Goal: Information Seeking & Learning: Learn about a topic

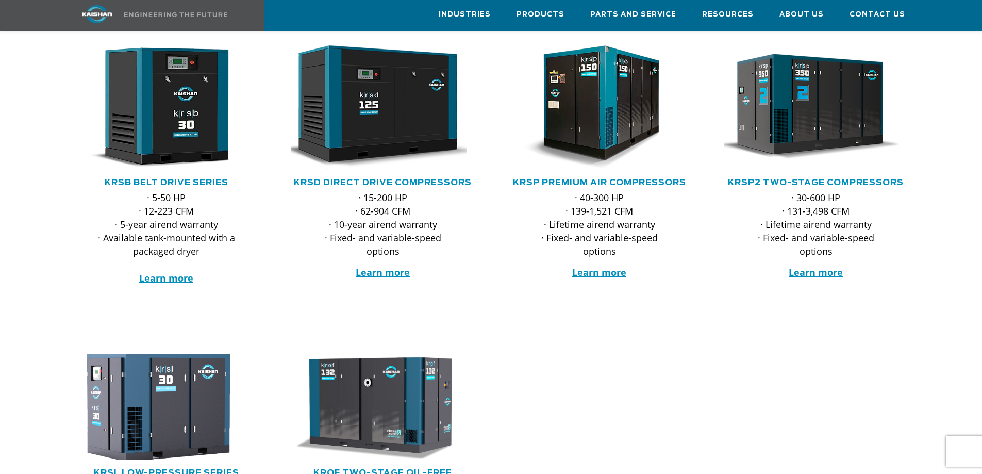
scroll to position [52, 0]
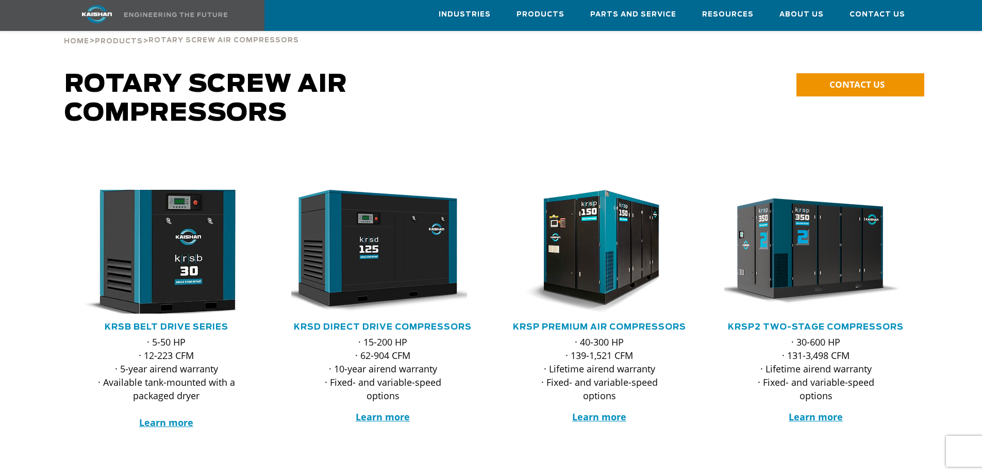
click at [206, 256] on img at bounding box center [159, 252] width 202 height 136
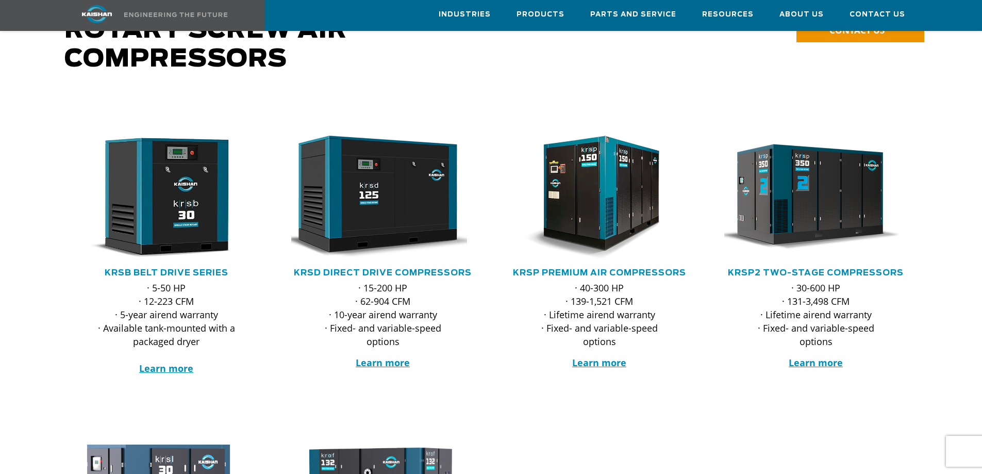
scroll to position [103, 0]
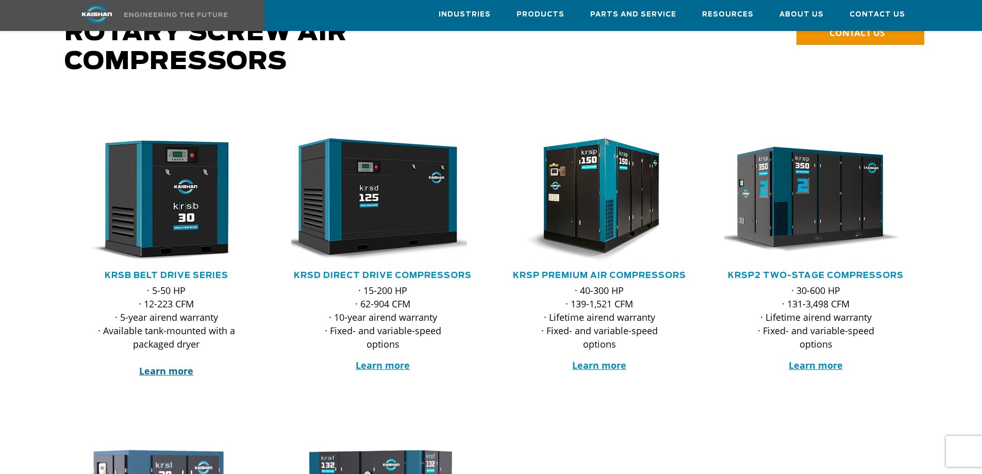
click at [187, 365] on strong "Learn more" at bounding box center [166, 371] width 54 height 12
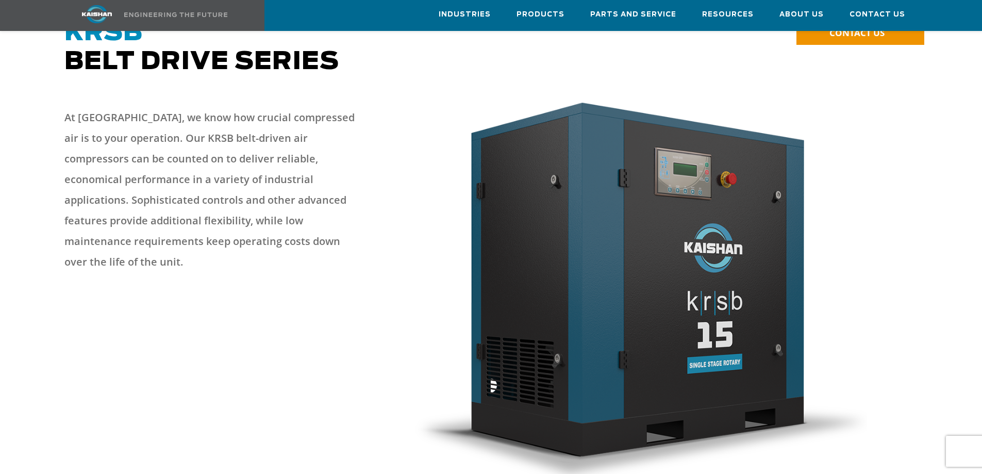
scroll to position [52, 0]
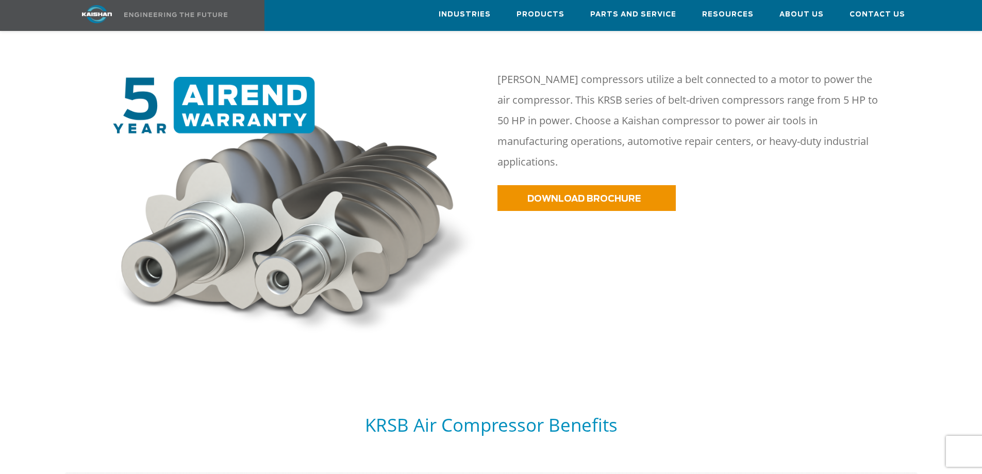
scroll to position [825, 0]
